Goal: Transaction & Acquisition: Book appointment/travel/reservation

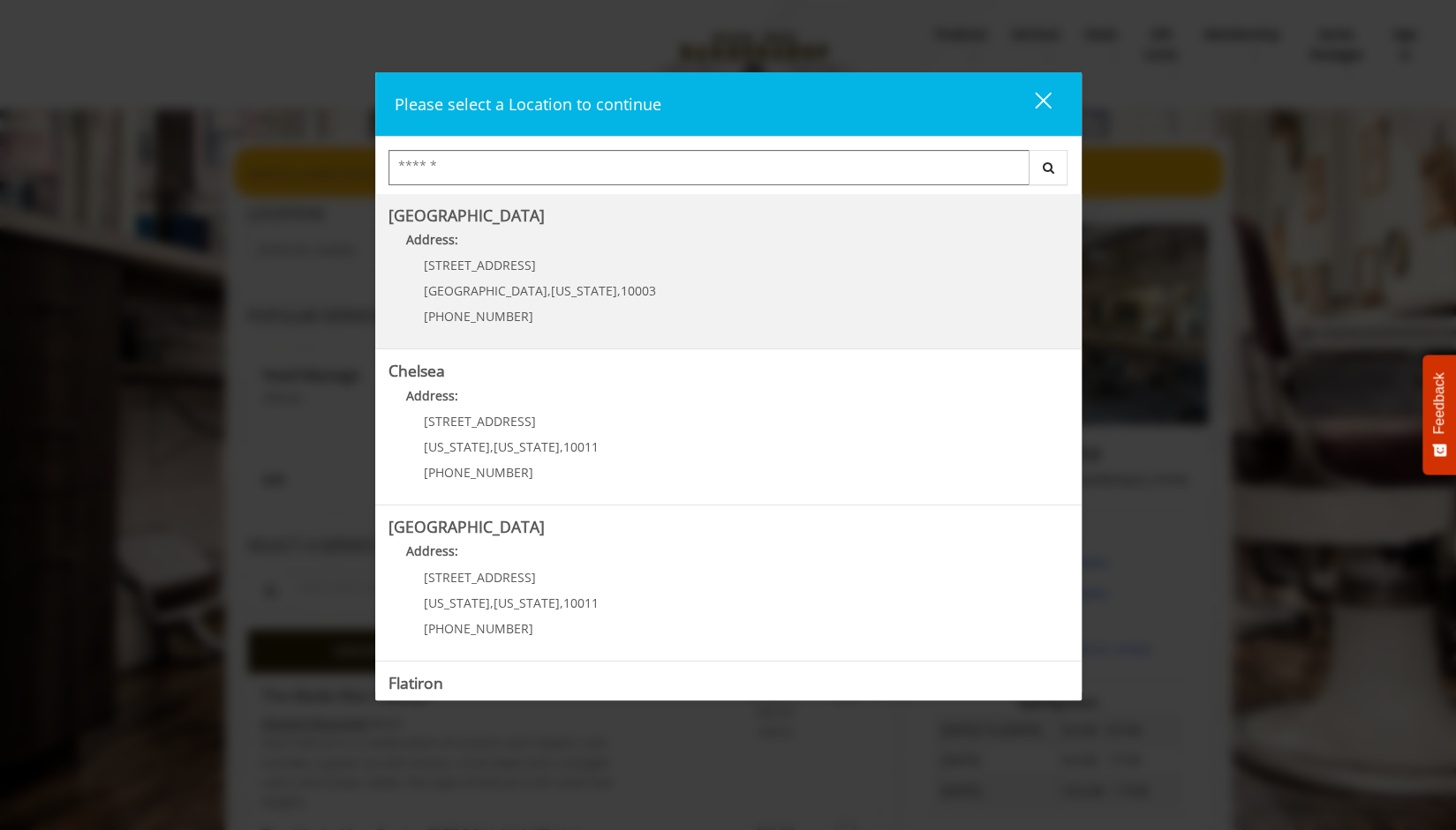
scroll to position [279, 0]
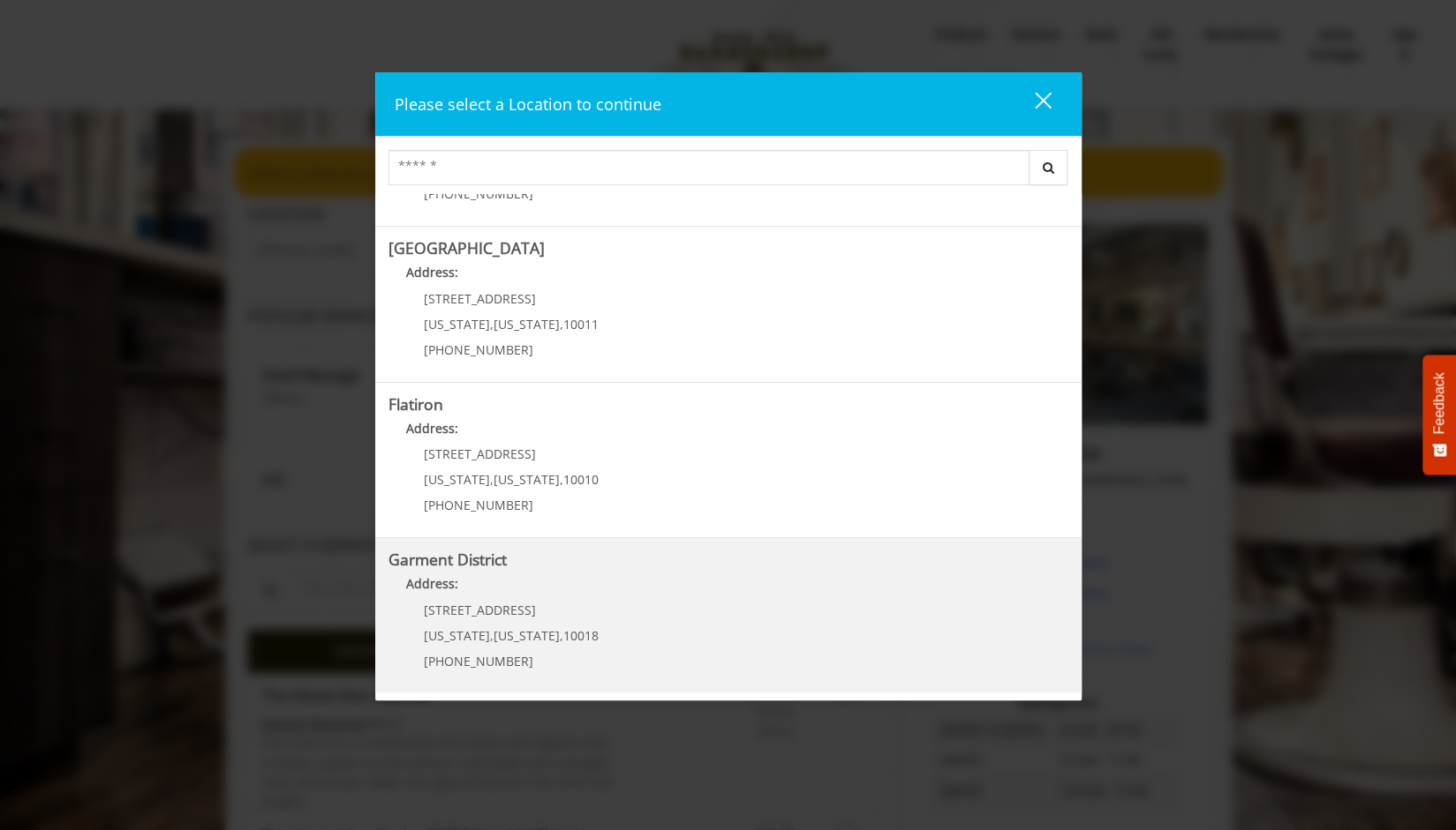
click at [450, 579] on b "Address:" at bounding box center [432, 584] width 52 height 17
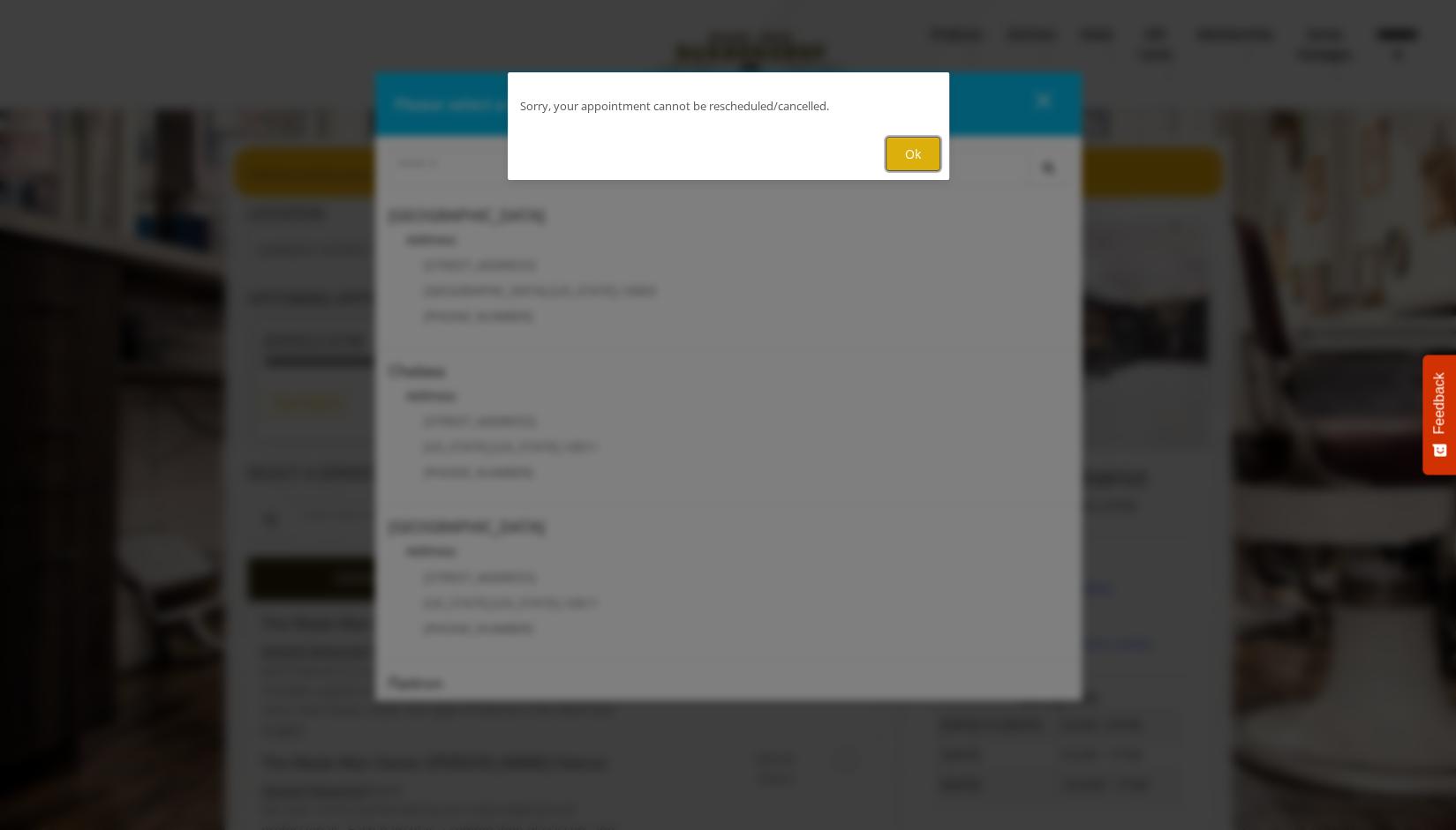
click at [902, 158] on button "Ok" at bounding box center [913, 154] width 55 height 34
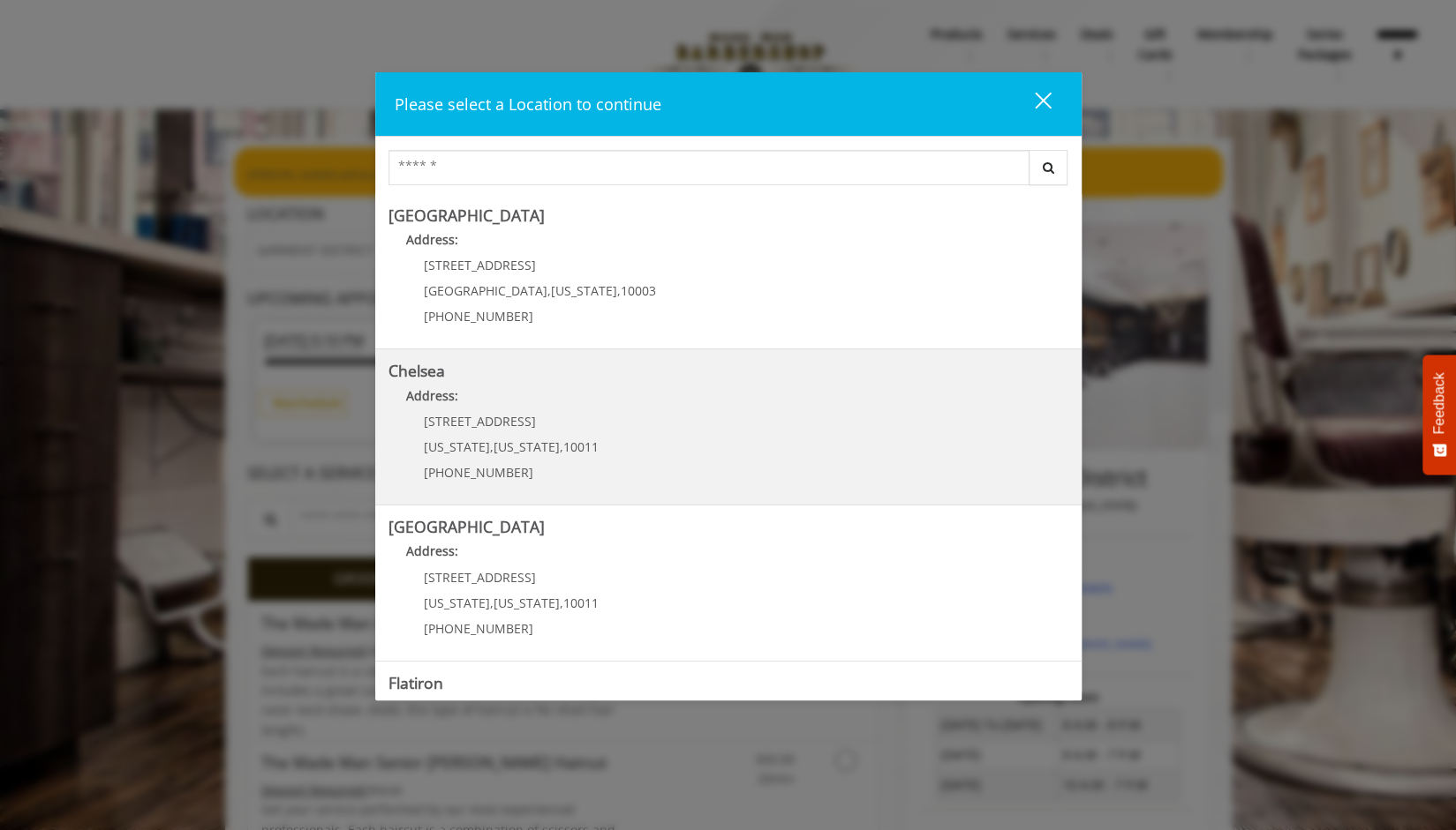
scroll to position [279, 0]
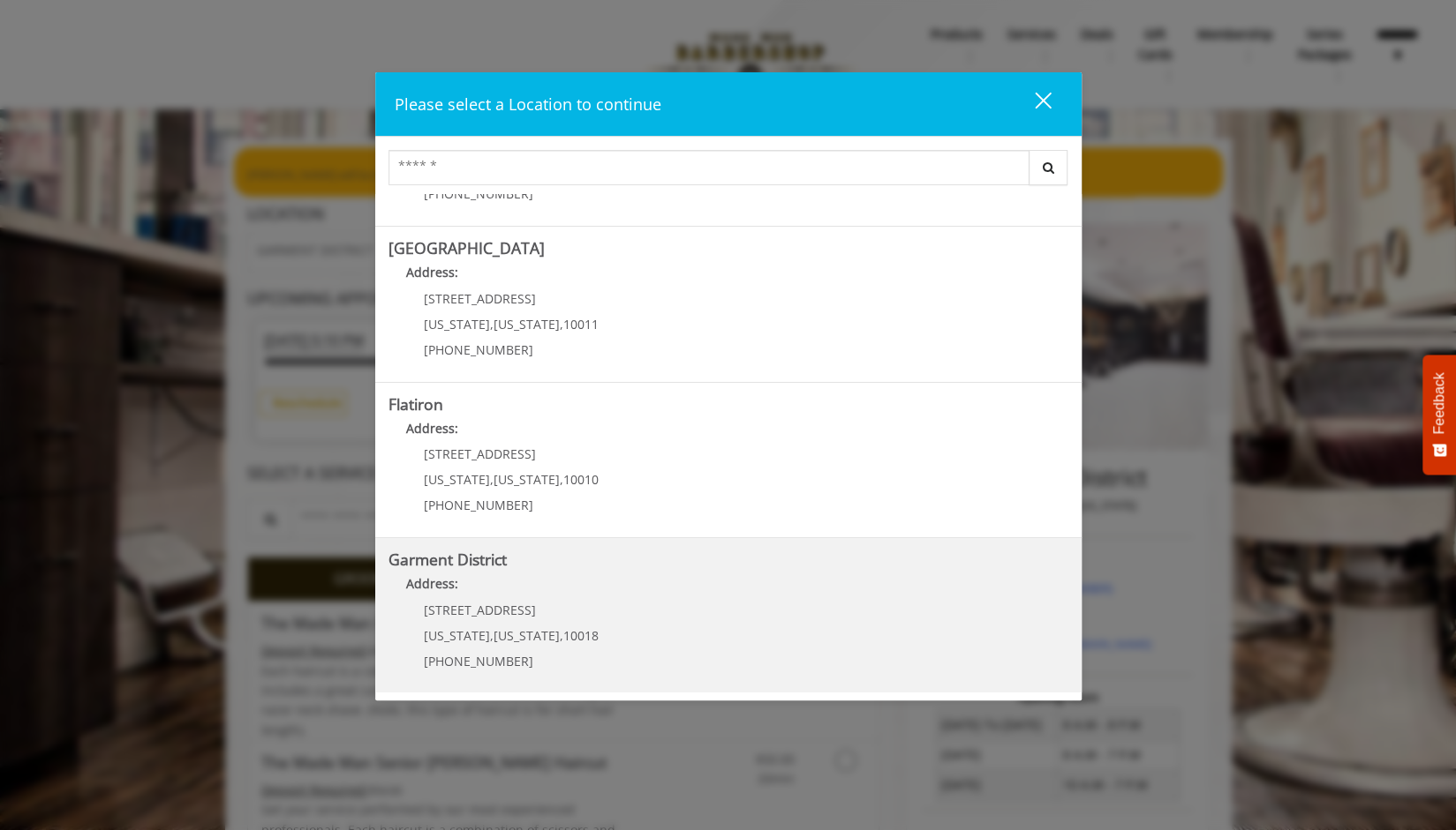
click at [462, 615] on span "[STREET_ADDRESS]" at bounding box center [479, 610] width 112 height 17
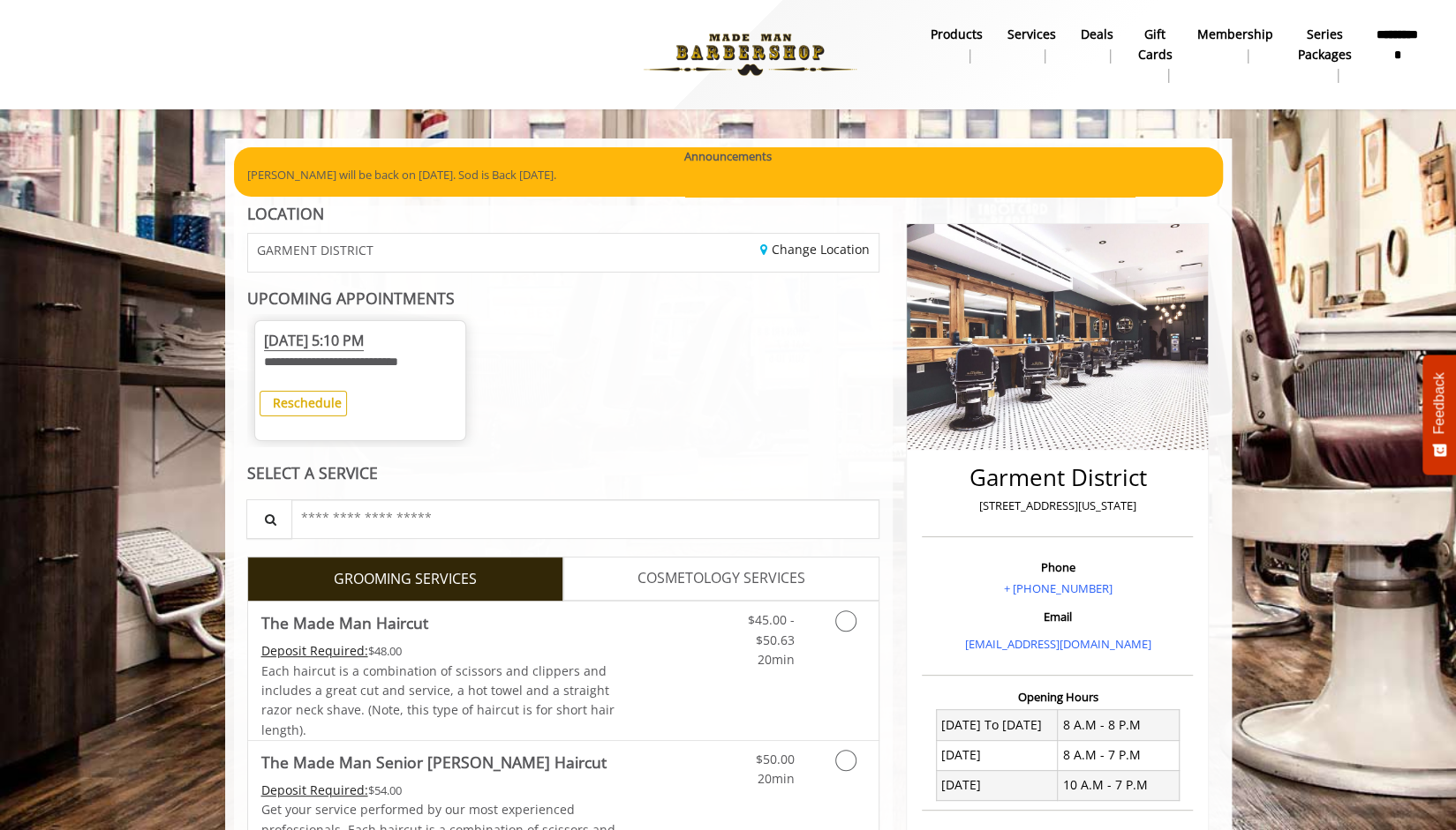
scroll to position [233, 0]
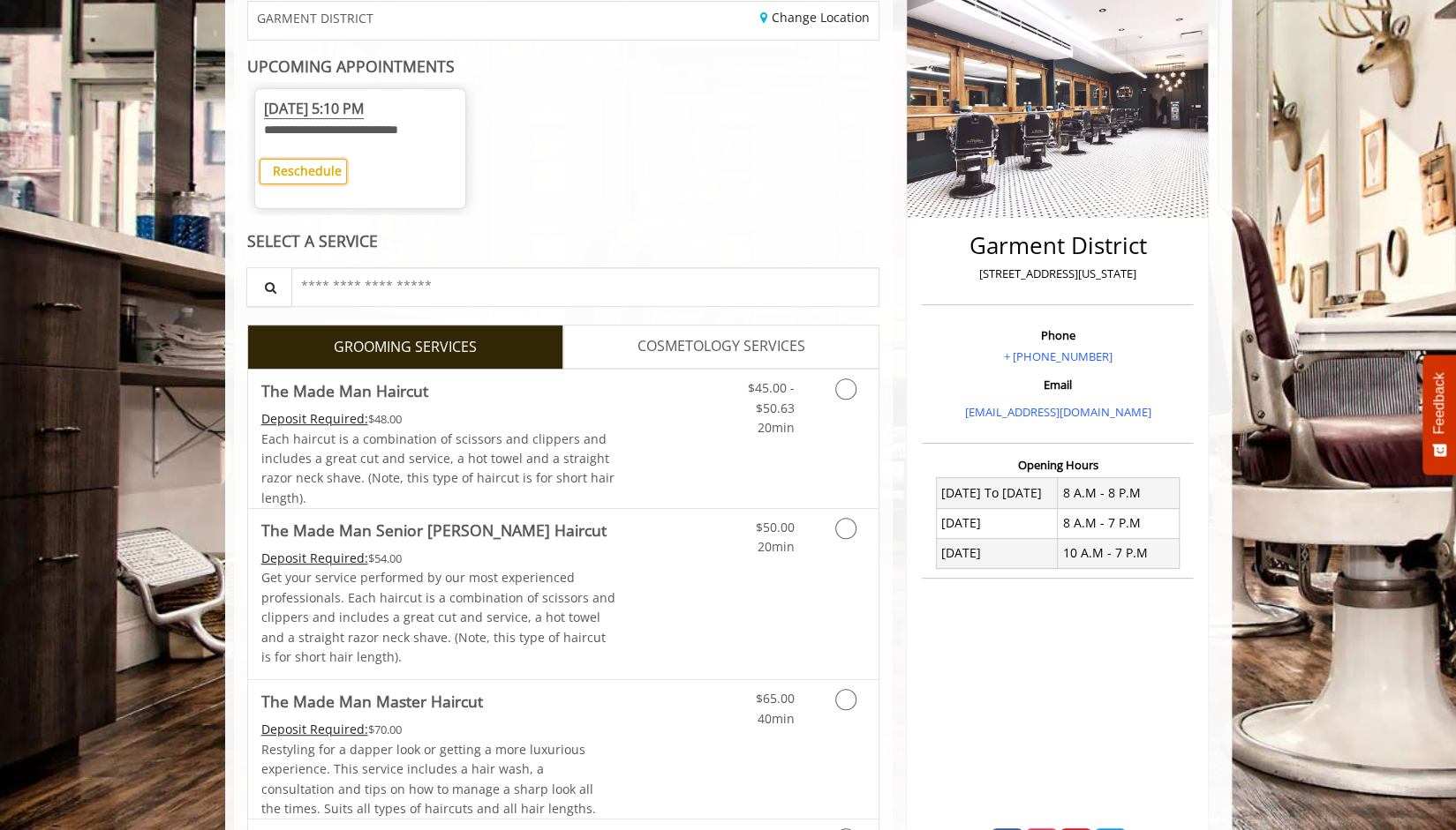
click at [300, 171] on b "Reschedule" at bounding box center [307, 170] width 69 height 17
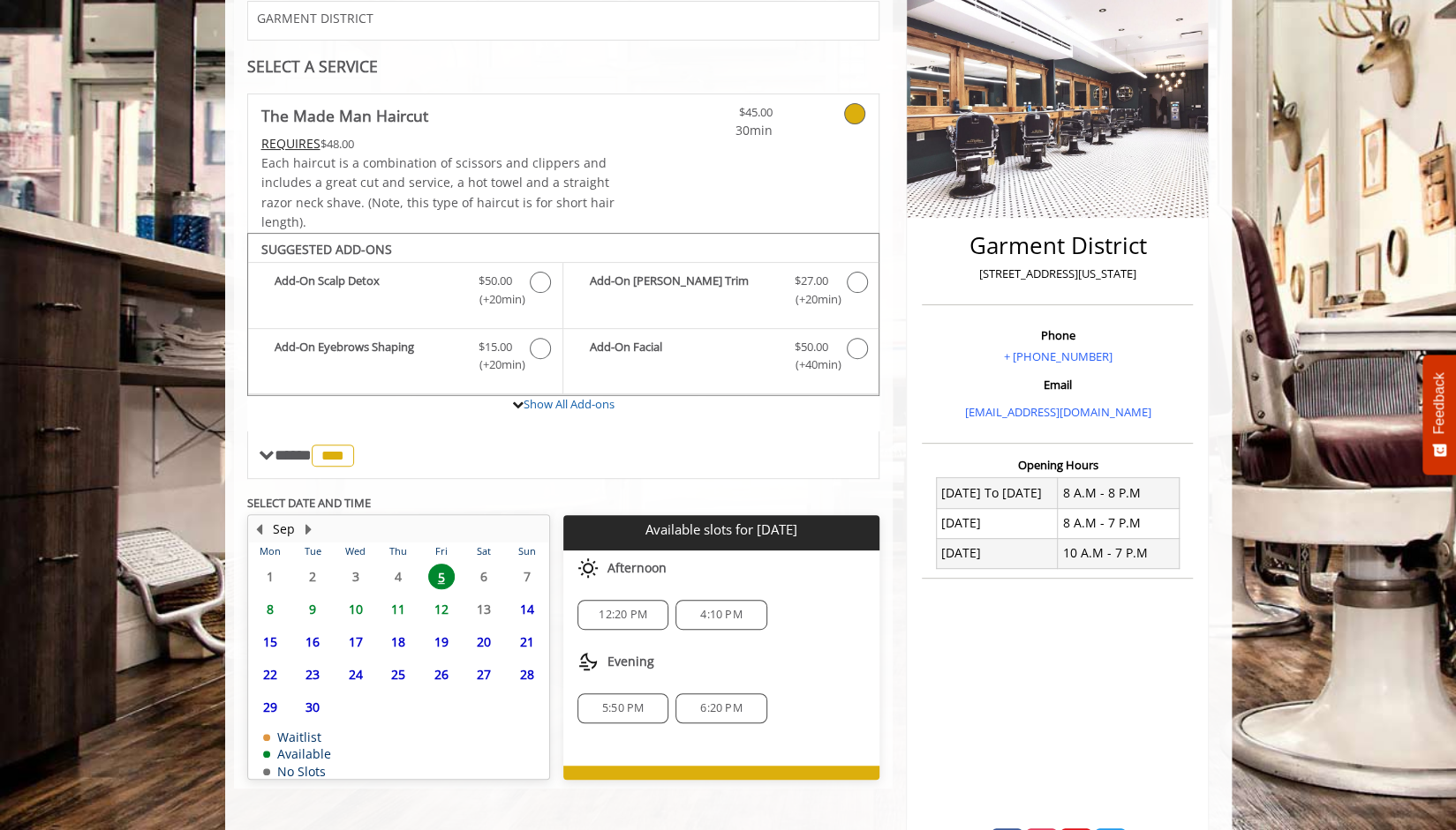
click at [318, 642] on span "16" at bounding box center [312, 642] width 27 height 26
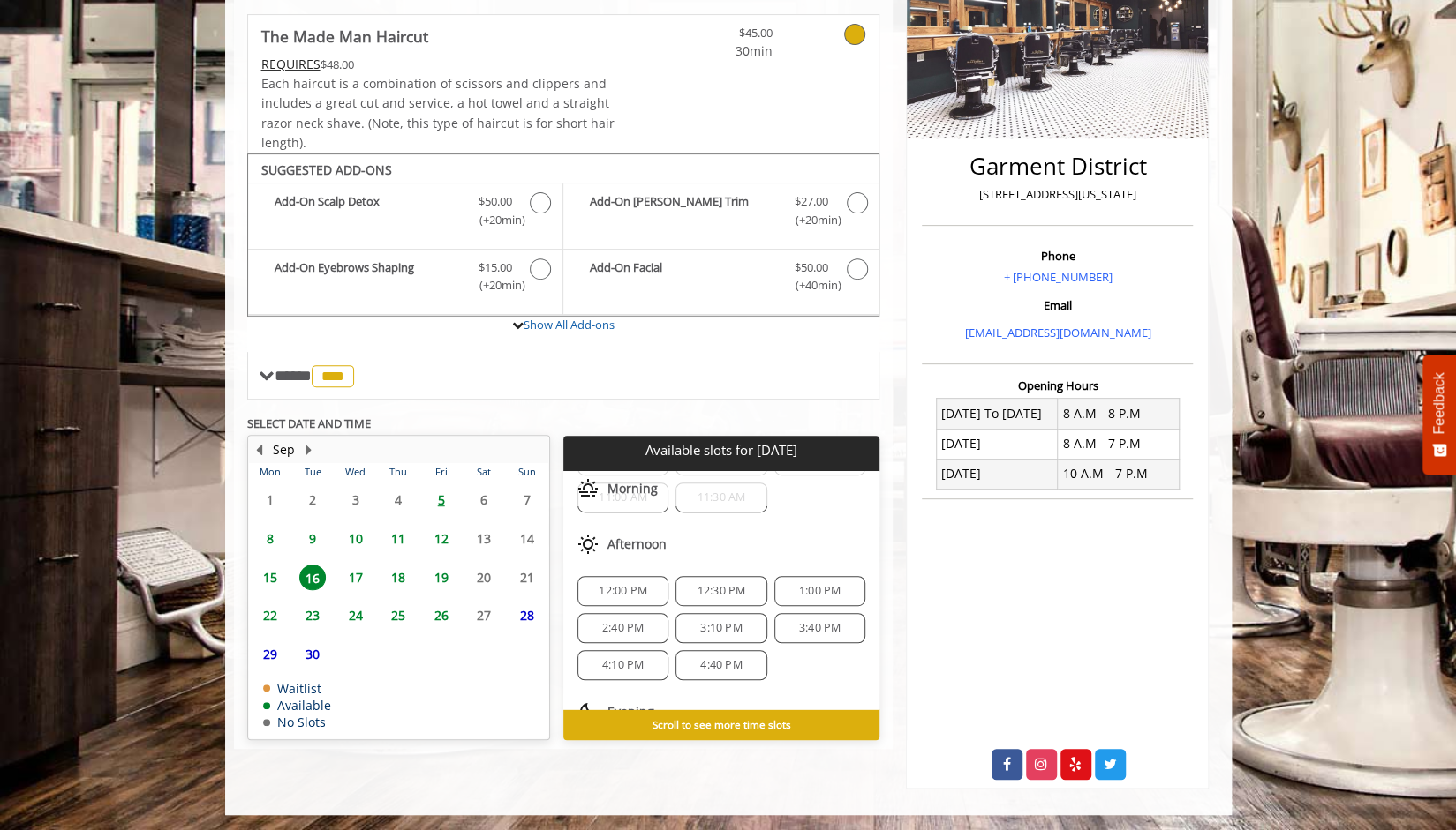
scroll to position [186, 0]
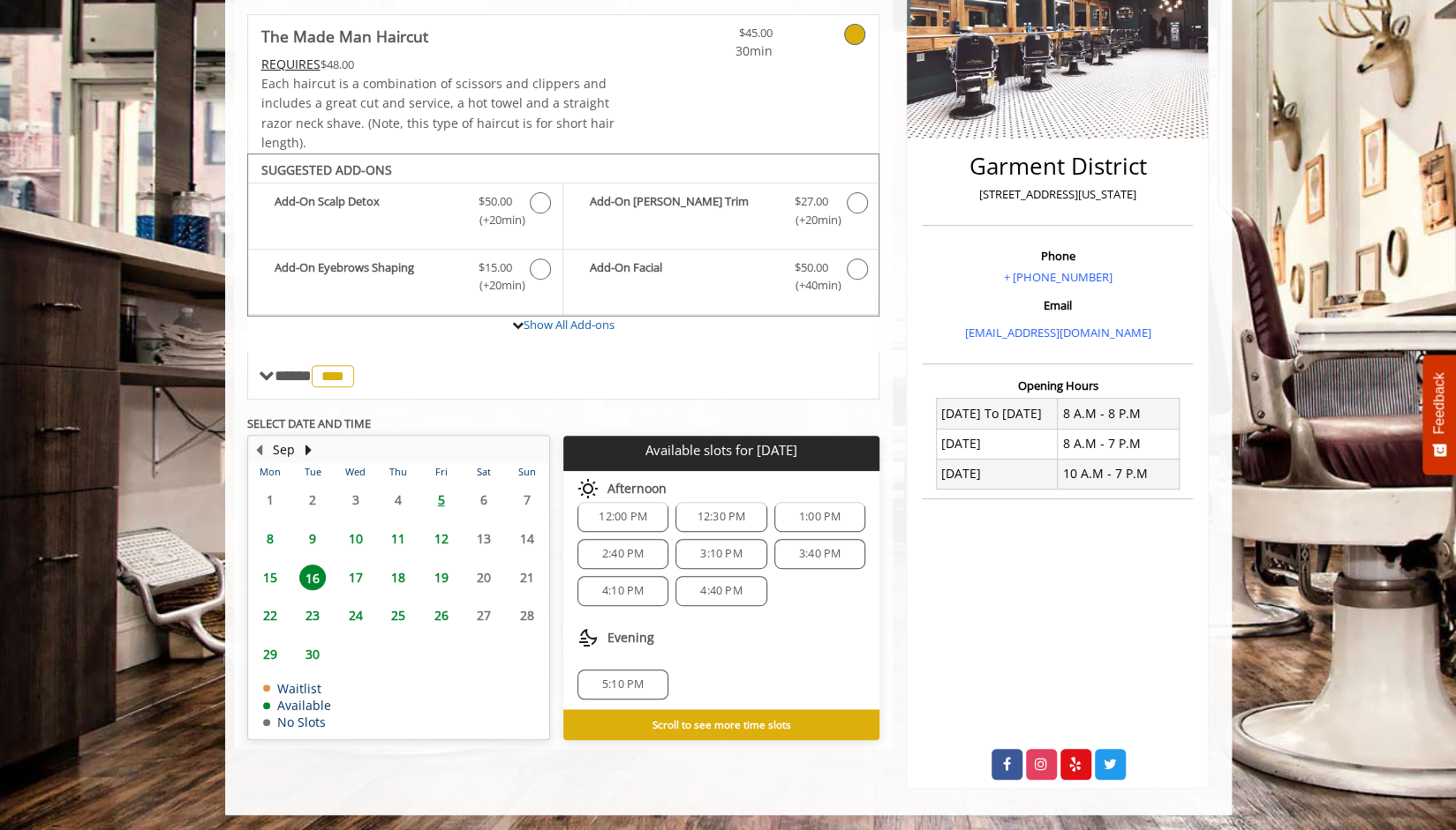
click at [579, 776] on div "**********" at bounding box center [563, 342] width 660 height 896
click at [623, 678] on span "5:10 PM" at bounding box center [623, 685] width 42 height 14
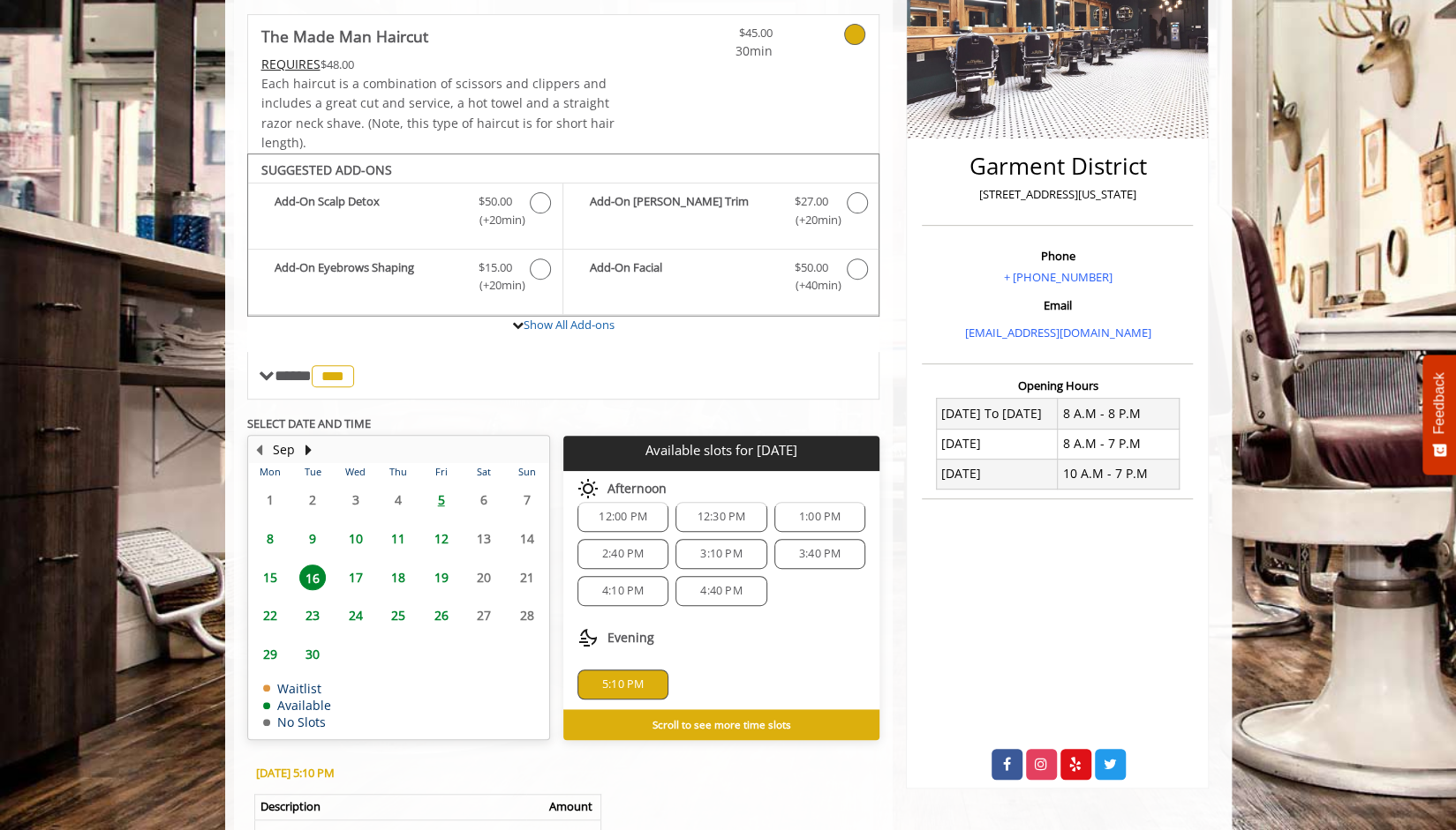
scroll to position [588, 0]
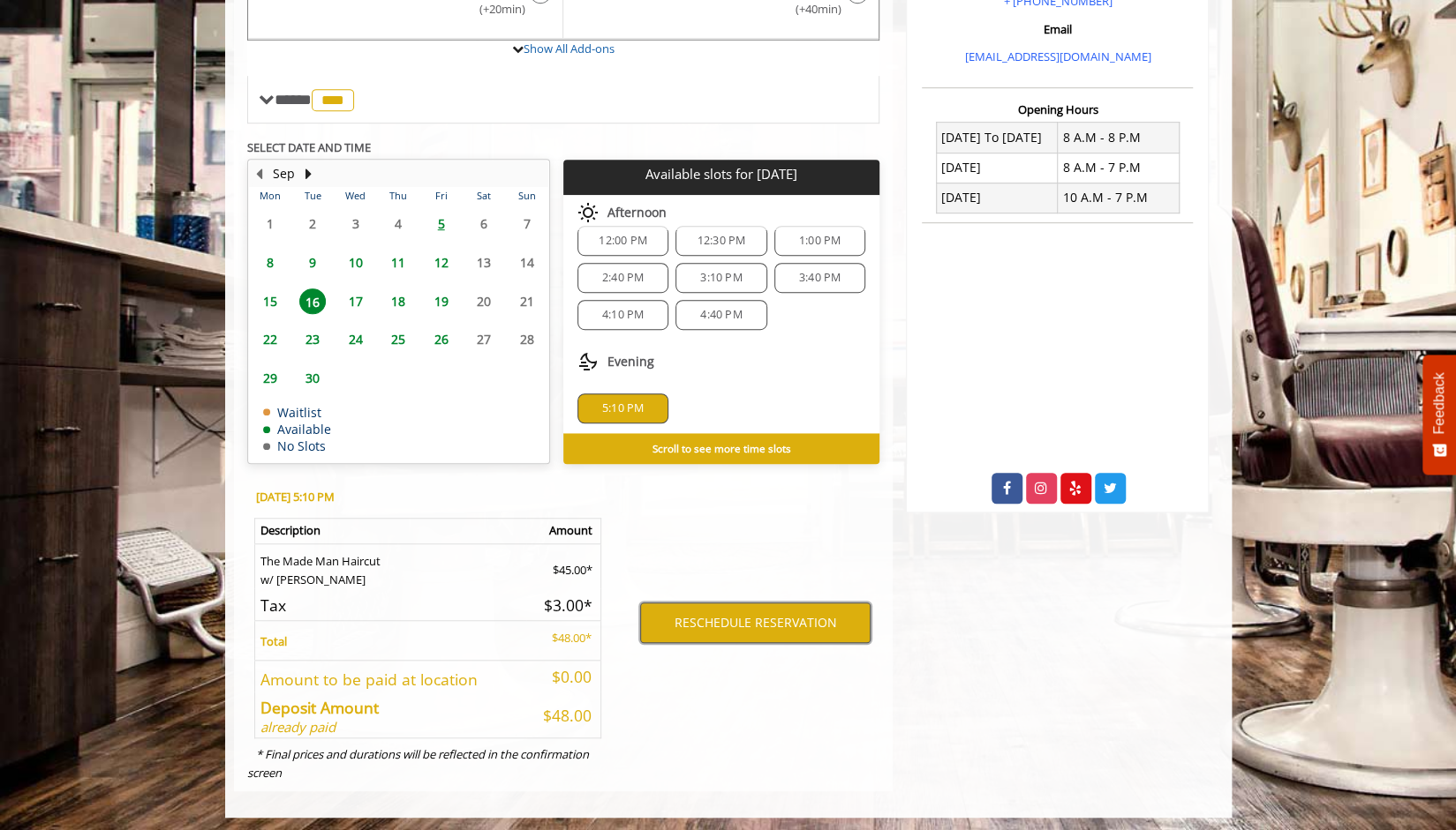
click at [706, 622] on button "RESCHEDULE RESERVATION" at bounding box center [755, 623] width 231 height 41
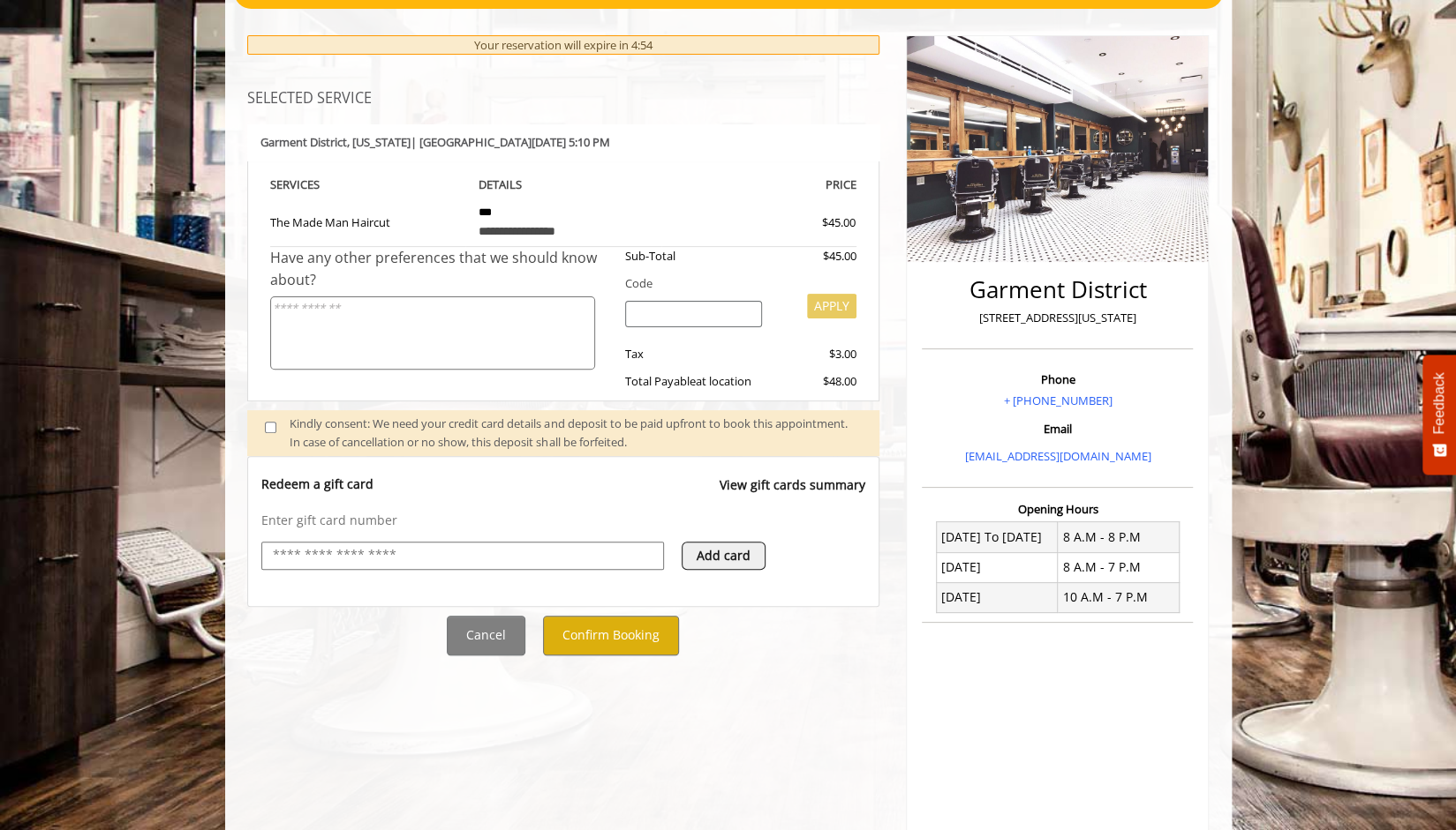
scroll to position [192, 0]
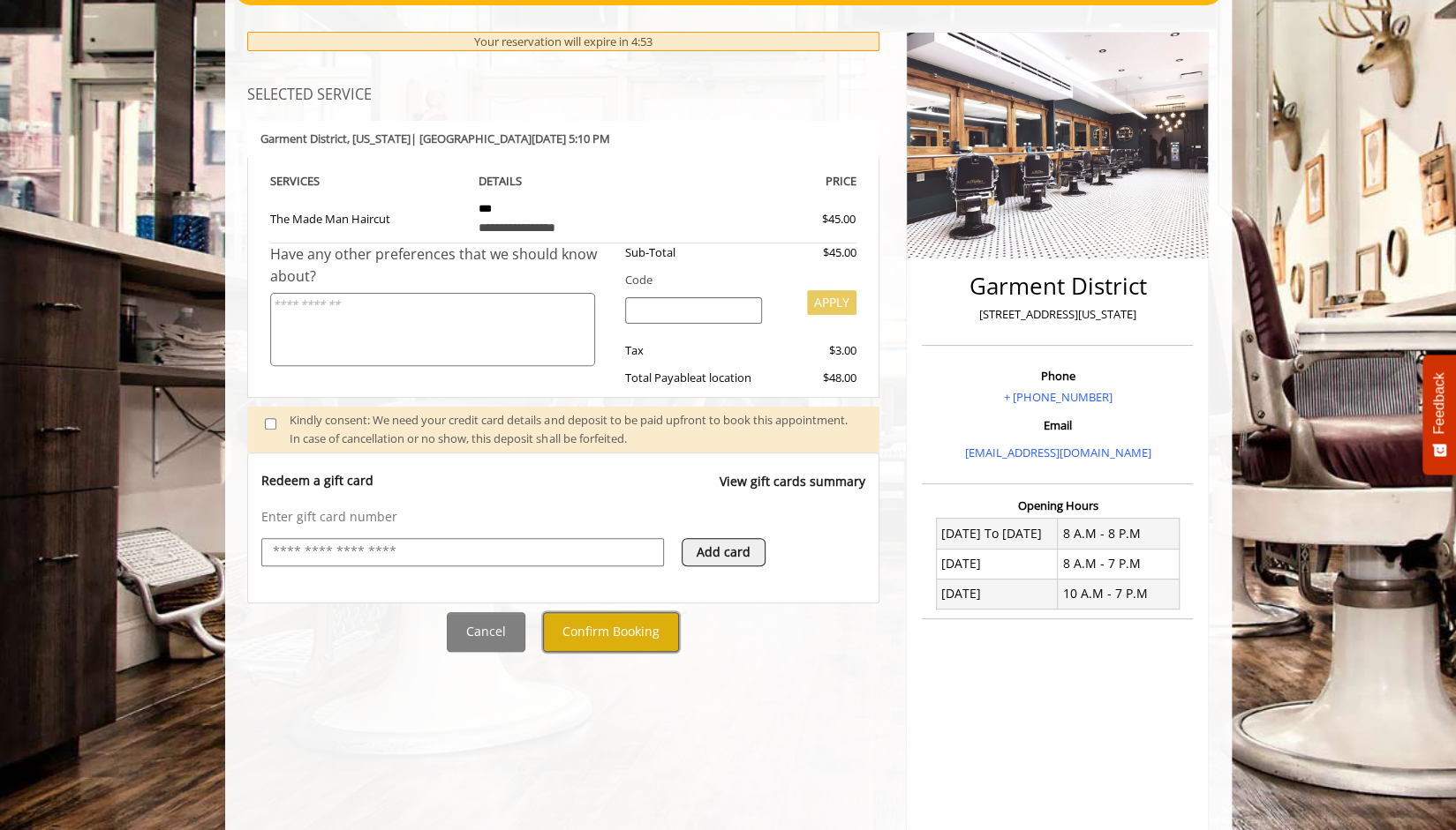
click at [614, 635] on button "Confirm Booking" at bounding box center [611, 632] width 136 height 40
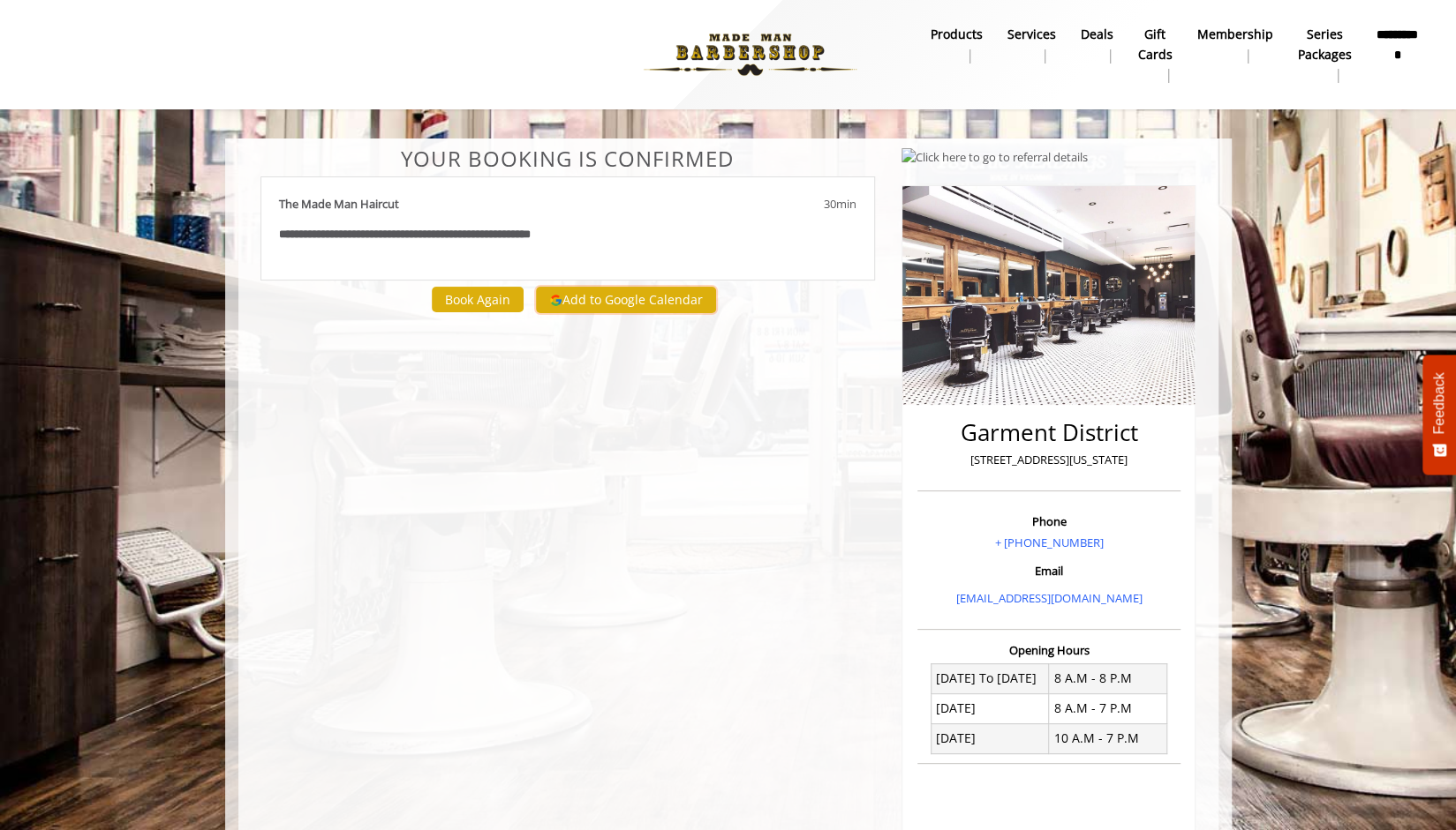
click at [614, 307] on button "Add to Google Calendar" at bounding box center [626, 300] width 180 height 27
